Goal: Check status: Check status

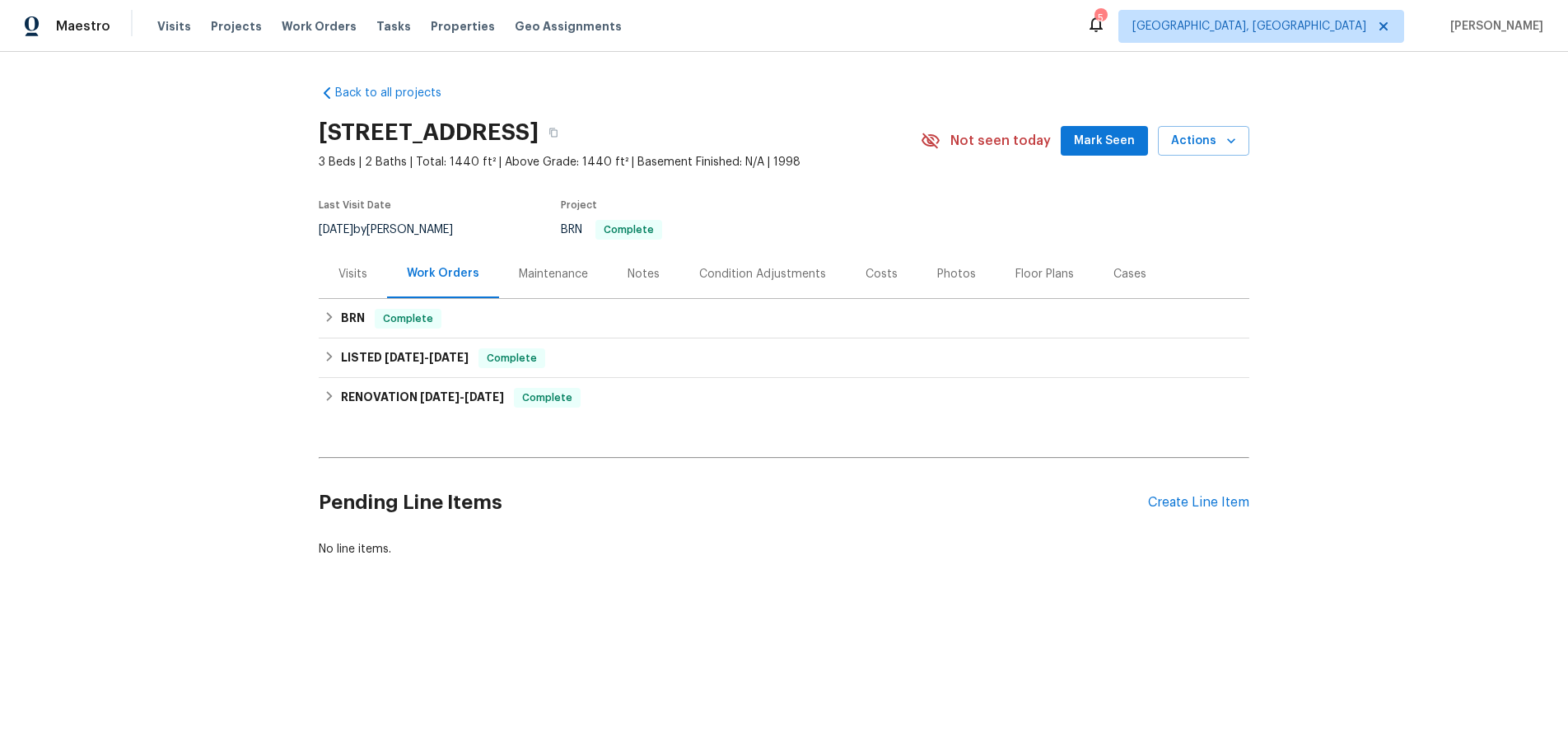
click at [357, 279] on div "Visits" at bounding box center [353, 275] width 29 height 17
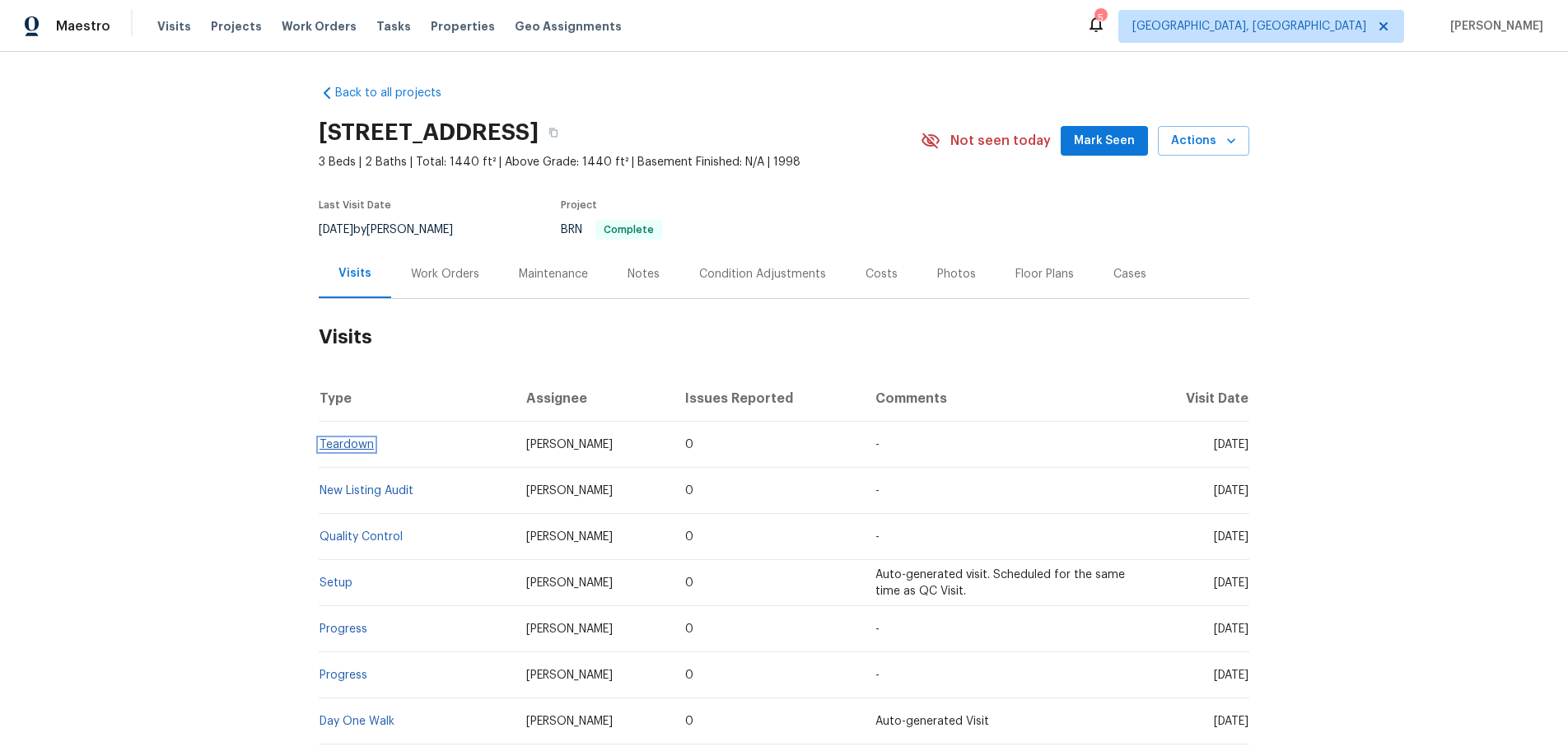
click at [341, 445] on link "Teardown" at bounding box center [347, 445] width 55 height 11
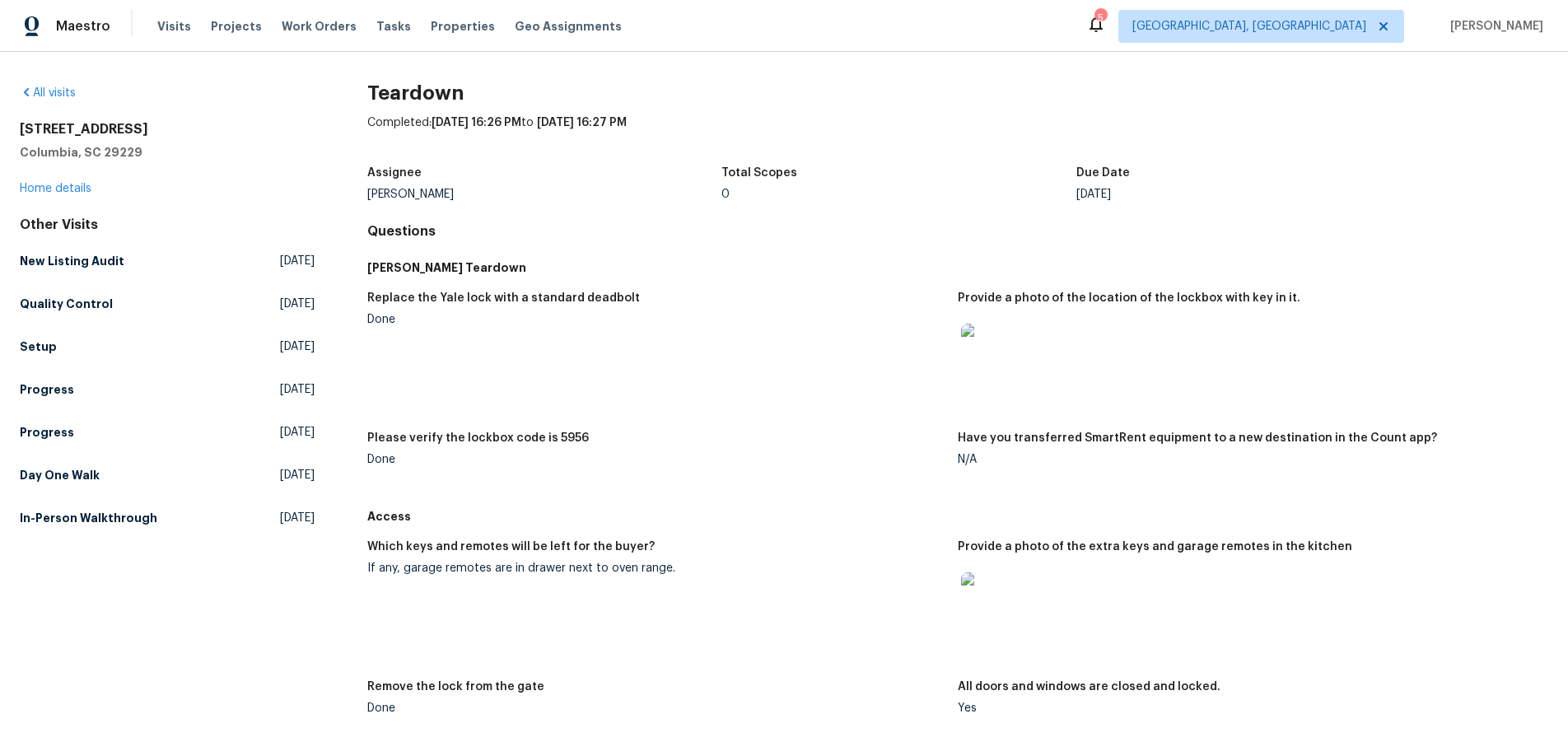
click at [993, 610] on img at bounding box center [988, 598] width 53 height 53
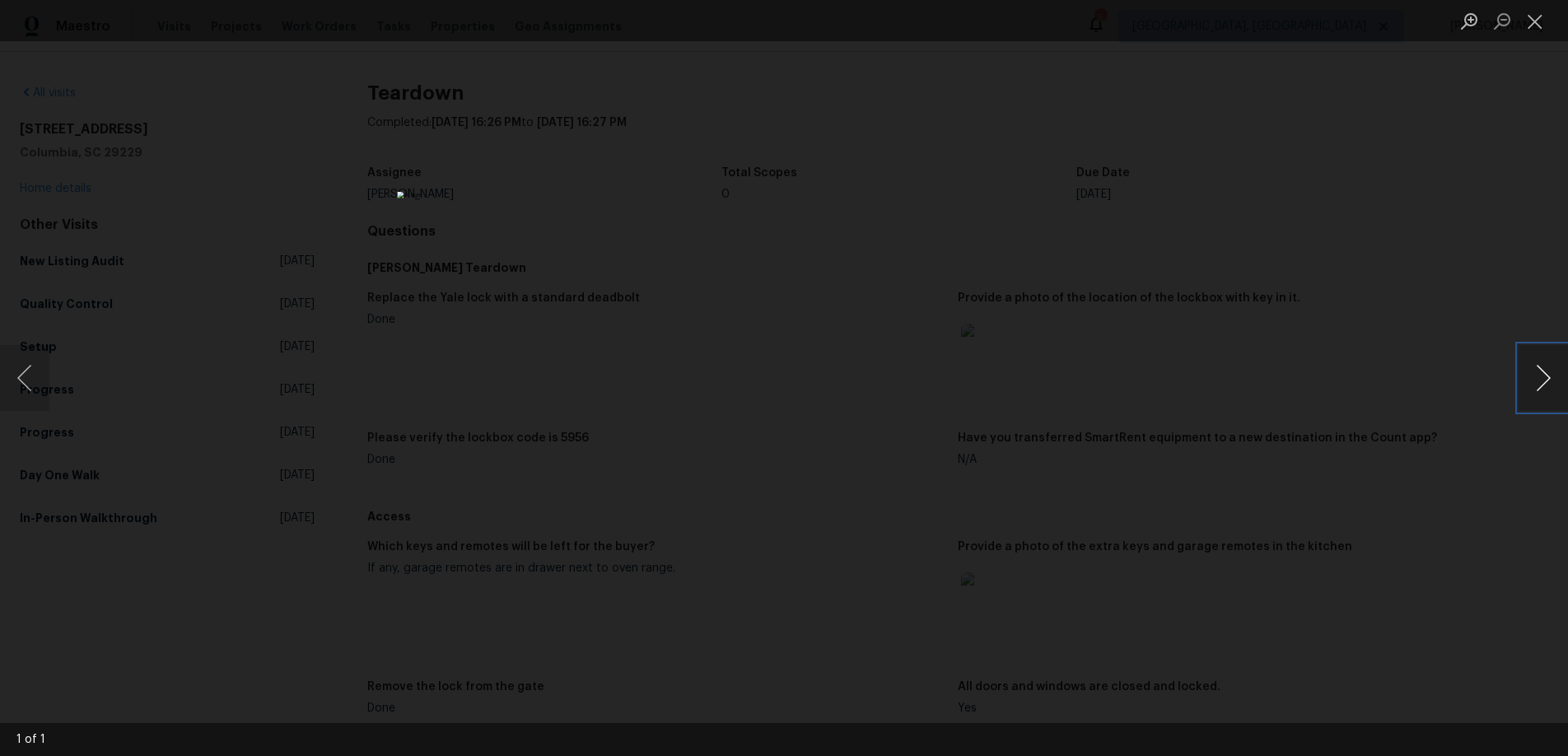
click at [1543, 379] on button "Next image" at bounding box center [1543, 378] width 50 height 66
click at [1539, 380] on button "Next image" at bounding box center [1543, 378] width 50 height 66
click at [1108, 575] on div "Lightbox" at bounding box center [784, 378] width 1568 height 756
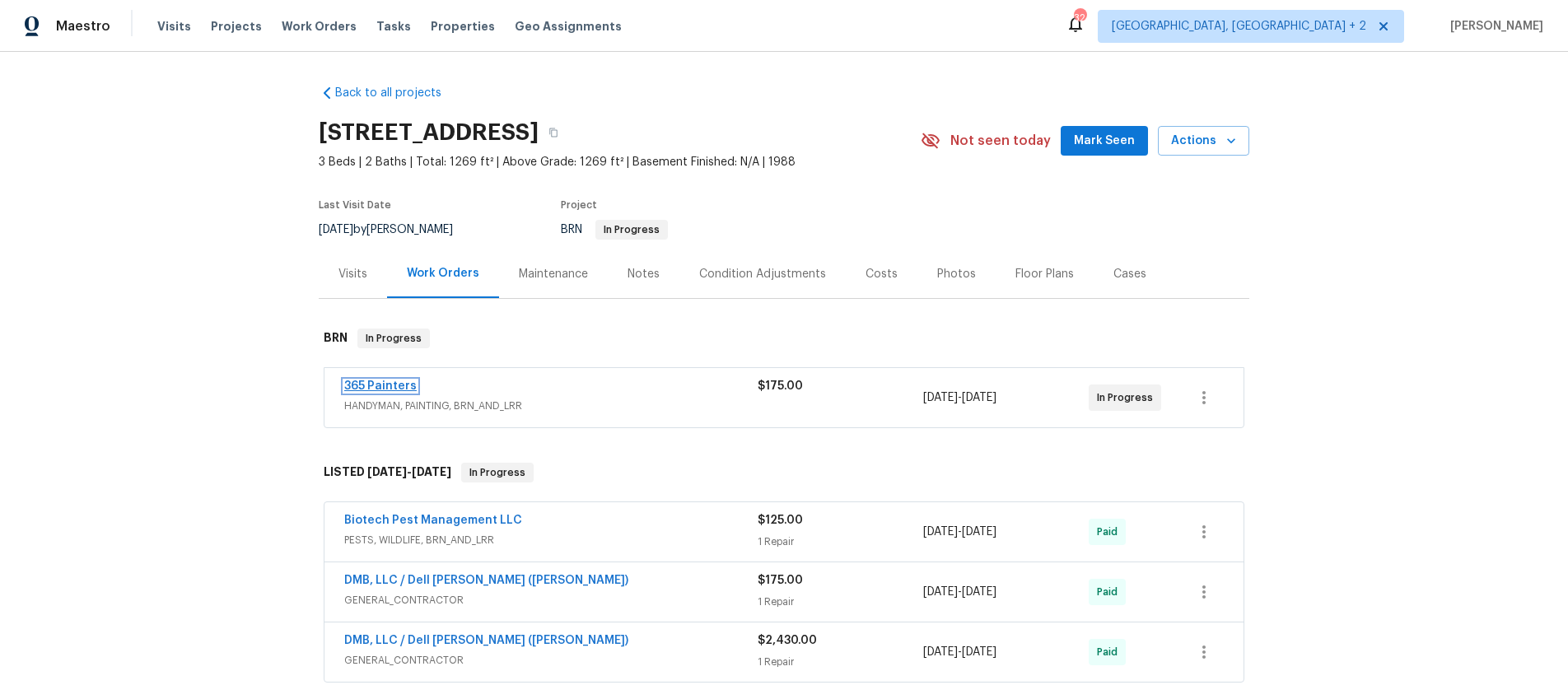
click at [400, 389] on link "365 Painters" at bounding box center [380, 386] width 72 height 11
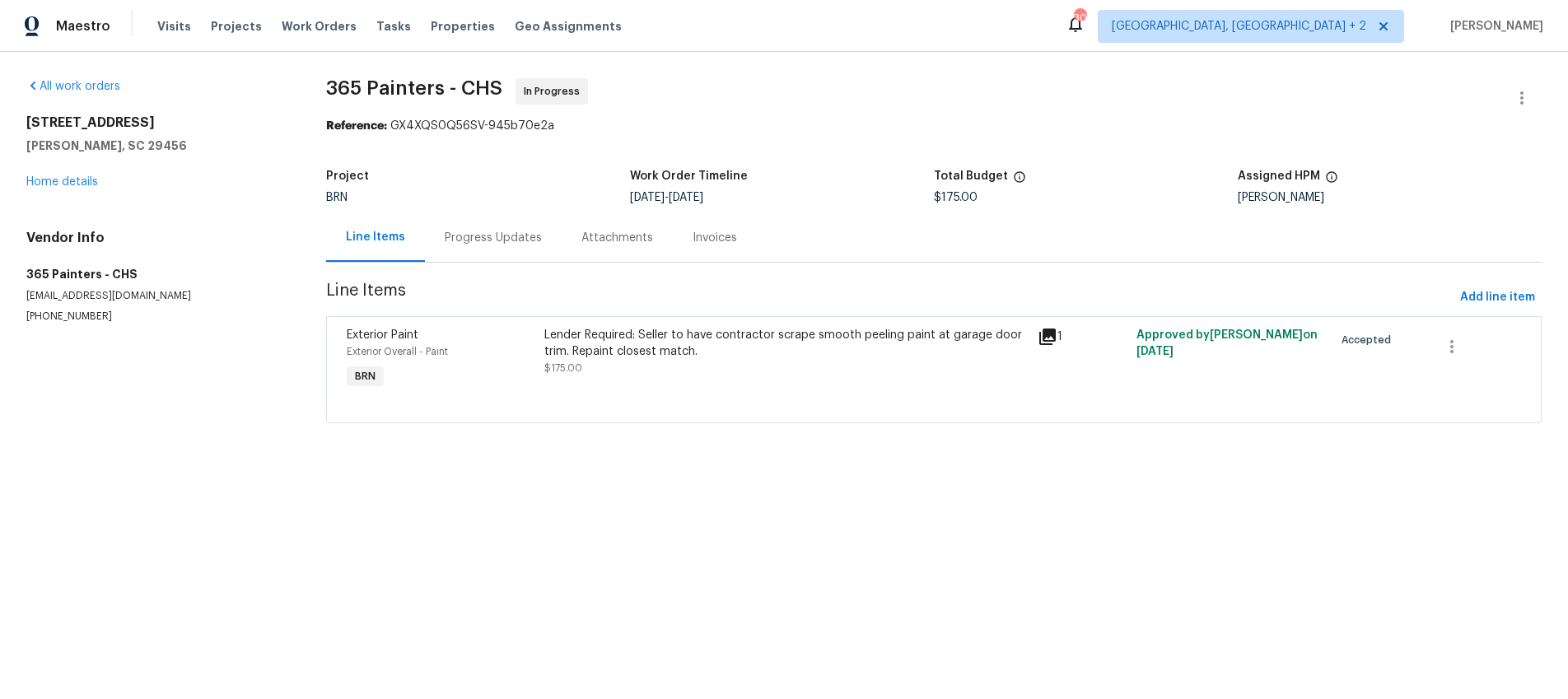
click at [507, 237] on div "Progress Updates" at bounding box center [493, 238] width 97 height 17
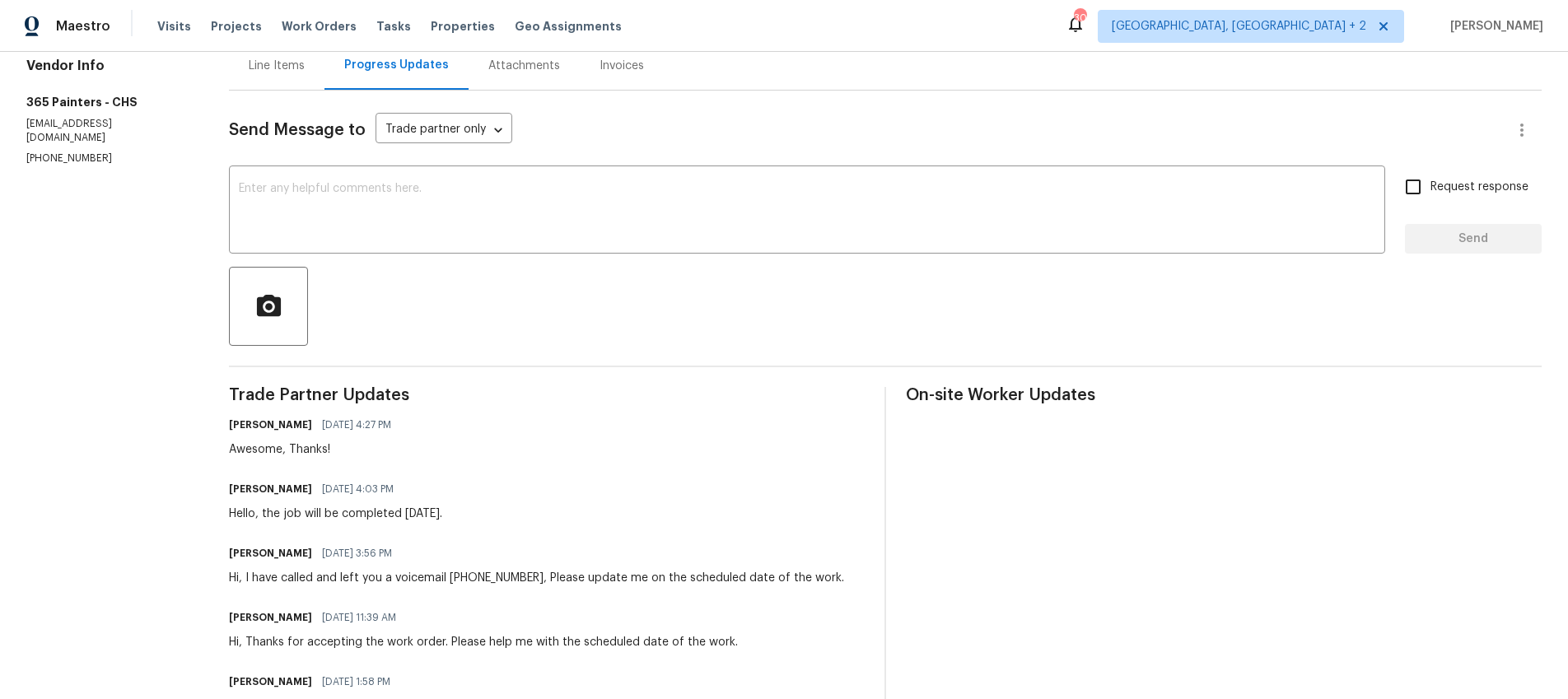
scroll to position [283, 0]
